Goal: Book appointment/travel/reservation

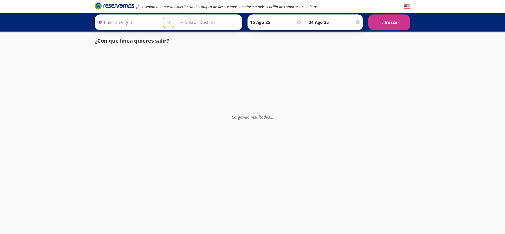
type input "Central de Autobuses de [GEOGRAPHIC_DATA][PERSON_NAME], [GEOGRAPHIC_DATA]"
type input "Manzanillo, Colima"
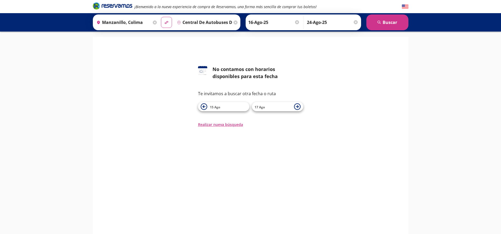
click at [356, 22] on div at bounding box center [356, 22] width 4 height 4
click at [382, 24] on button "search [GEOGRAPHIC_DATA]" at bounding box center [387, 22] width 42 height 16
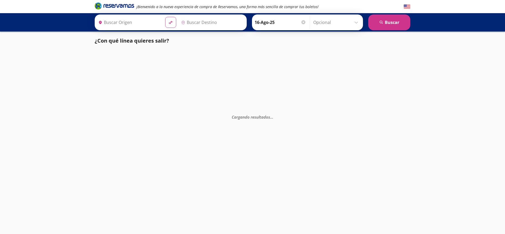
type input "Central de Autobuses de [GEOGRAPHIC_DATA][PERSON_NAME], [GEOGRAPHIC_DATA]"
type input "Manzanillo, Colima"
